Goal: Task Accomplishment & Management: Use online tool/utility

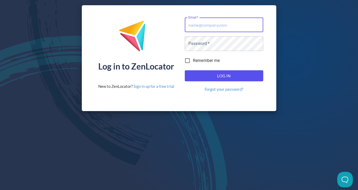
type input "[EMAIL_ADDRESS][DOMAIN_NAME]"
click at [223, 74] on button "Log In" at bounding box center [223, 75] width 78 height 11
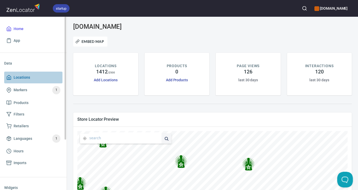
click at [23, 78] on span "Locations" at bounding box center [22, 77] width 16 height 7
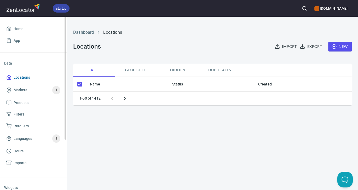
checkbox input "false"
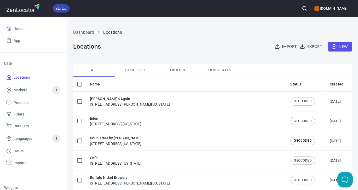
click at [335, 46] on icon "button" at bounding box center [333, 46] width 5 height 5
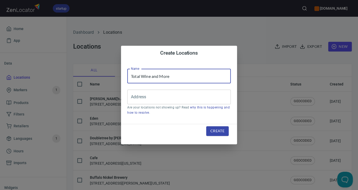
click at [172, 76] on input "Total Wine and More" at bounding box center [178, 76] width 103 height 15
type input "Total Wine of River Edge"
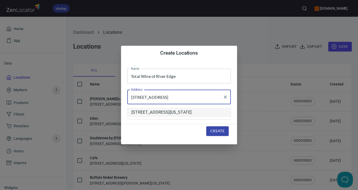
click at [166, 111] on li "[STREET_ADDRESS][US_STATE]" at bounding box center [178, 112] width 103 height 9
type input "[STREET_ADDRESS][US_STATE]"
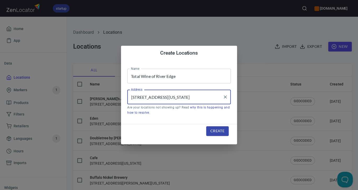
click at [216, 130] on span "Create" at bounding box center [217, 131] width 14 height 7
